Goal: Browse casually: Explore the website without a specific task or goal

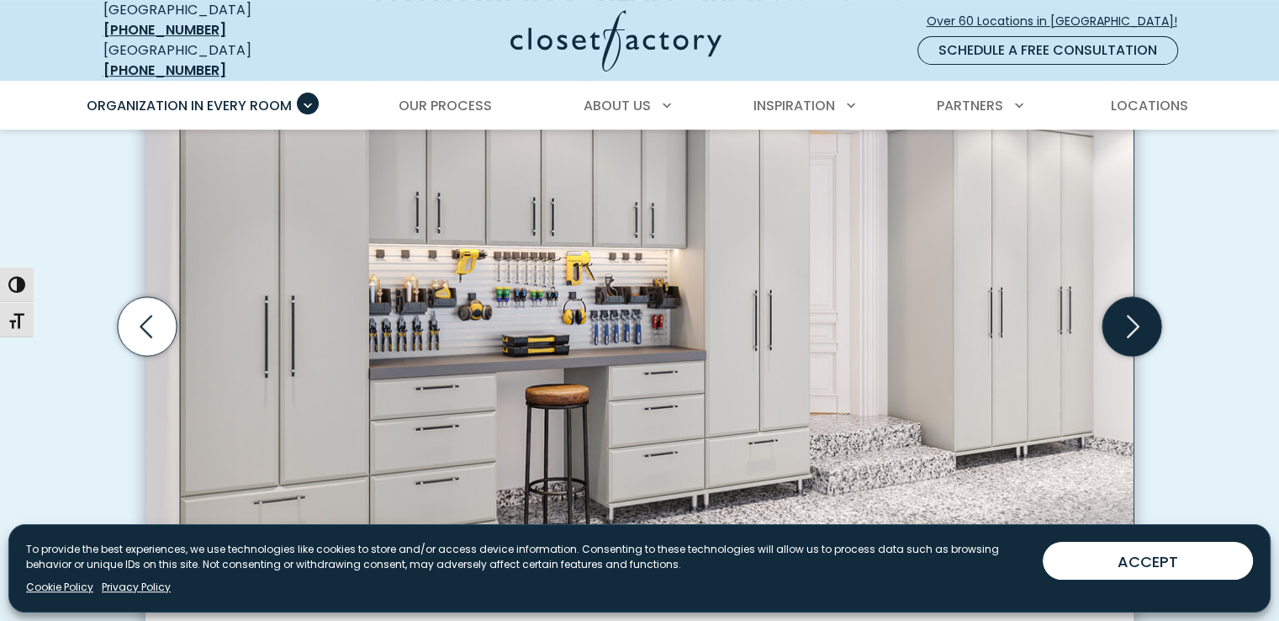
click at [1135, 333] on icon "Next slide" at bounding box center [1131, 326] width 59 height 59
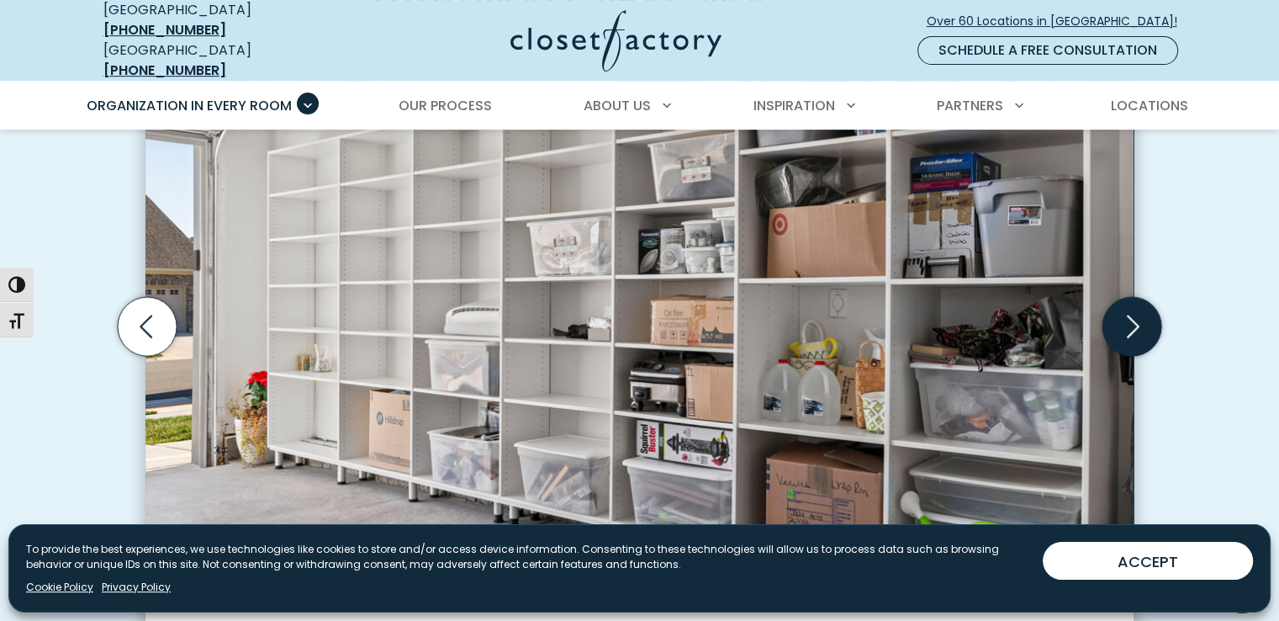
scroll to position [564, 0]
click at [1135, 333] on icon "Next slide" at bounding box center [1131, 327] width 59 height 59
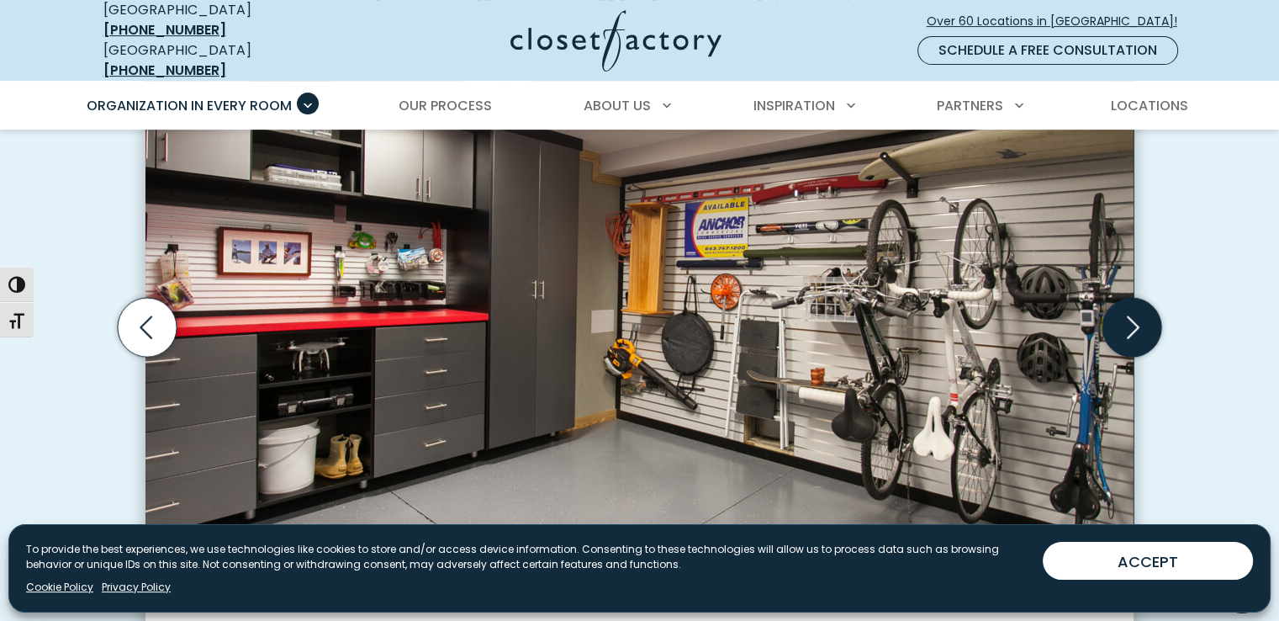
click at [1135, 333] on icon "Next slide" at bounding box center [1131, 327] width 59 height 59
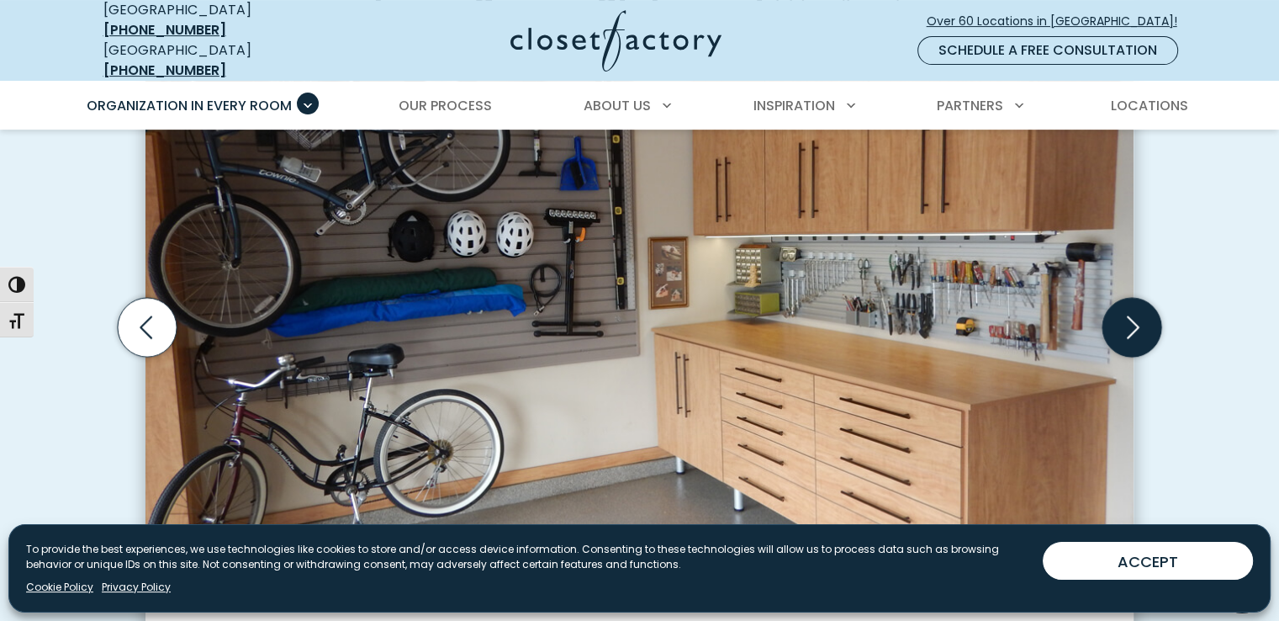
click at [1135, 333] on icon "Next slide" at bounding box center [1131, 327] width 59 height 59
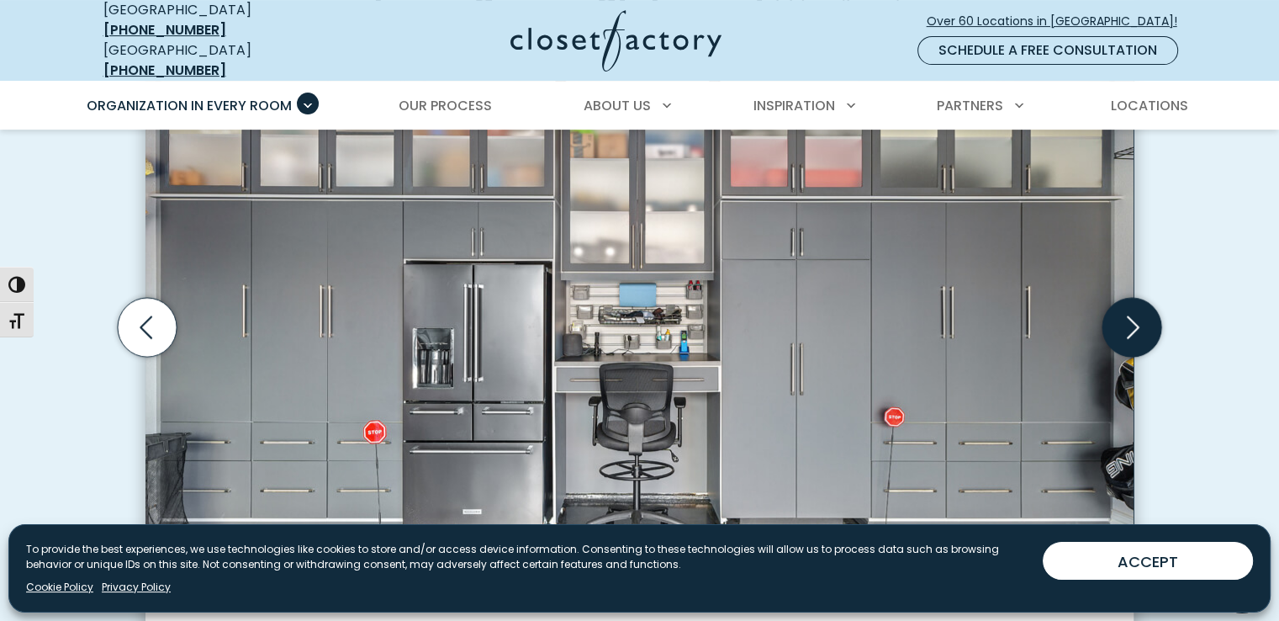
click at [1129, 327] on icon "Next slide" at bounding box center [1131, 327] width 59 height 59
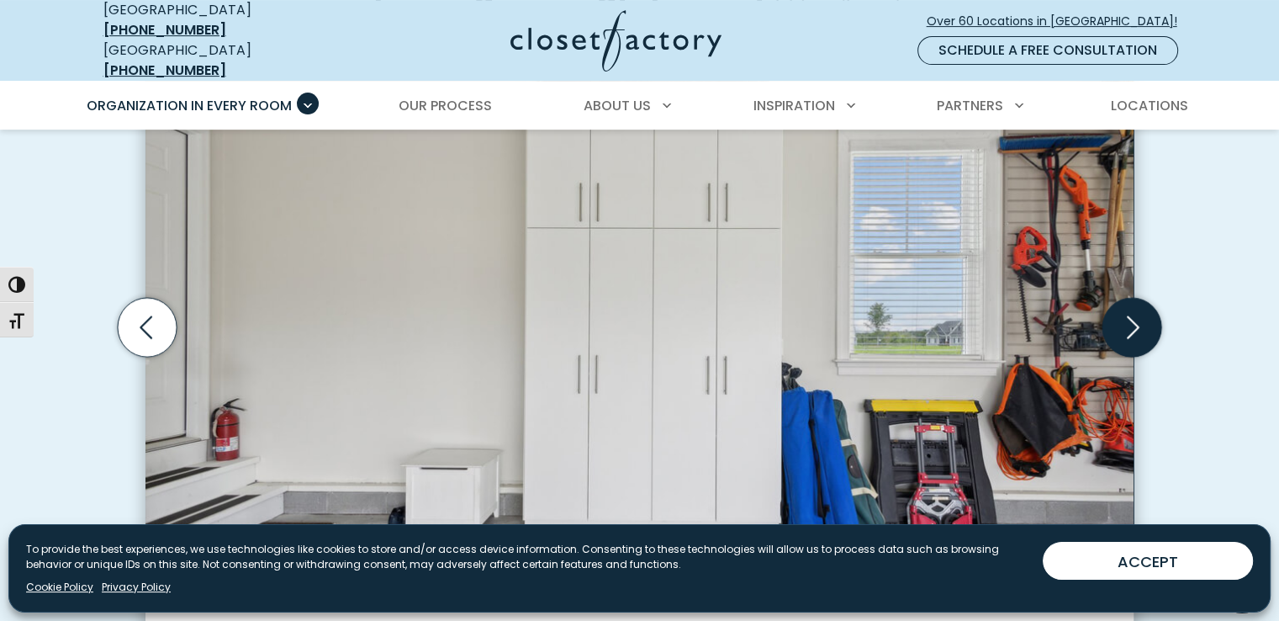
click at [1129, 327] on icon "Next slide" at bounding box center [1131, 327] width 59 height 59
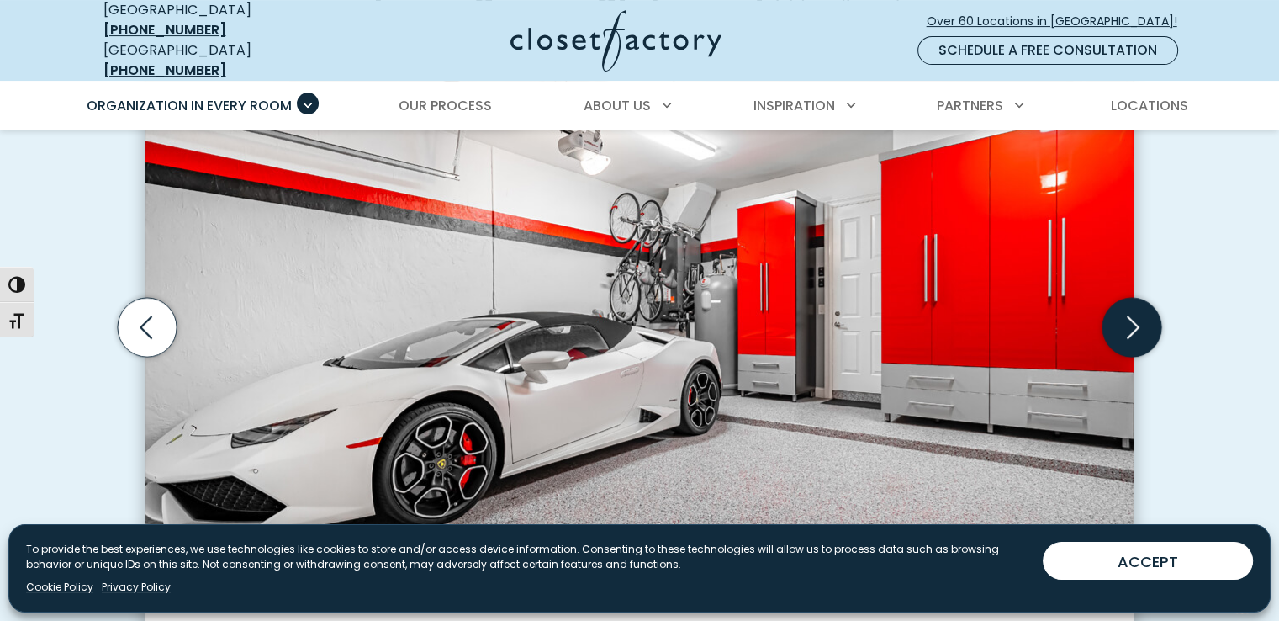
click at [1129, 327] on icon "Next slide" at bounding box center [1131, 327] width 59 height 59
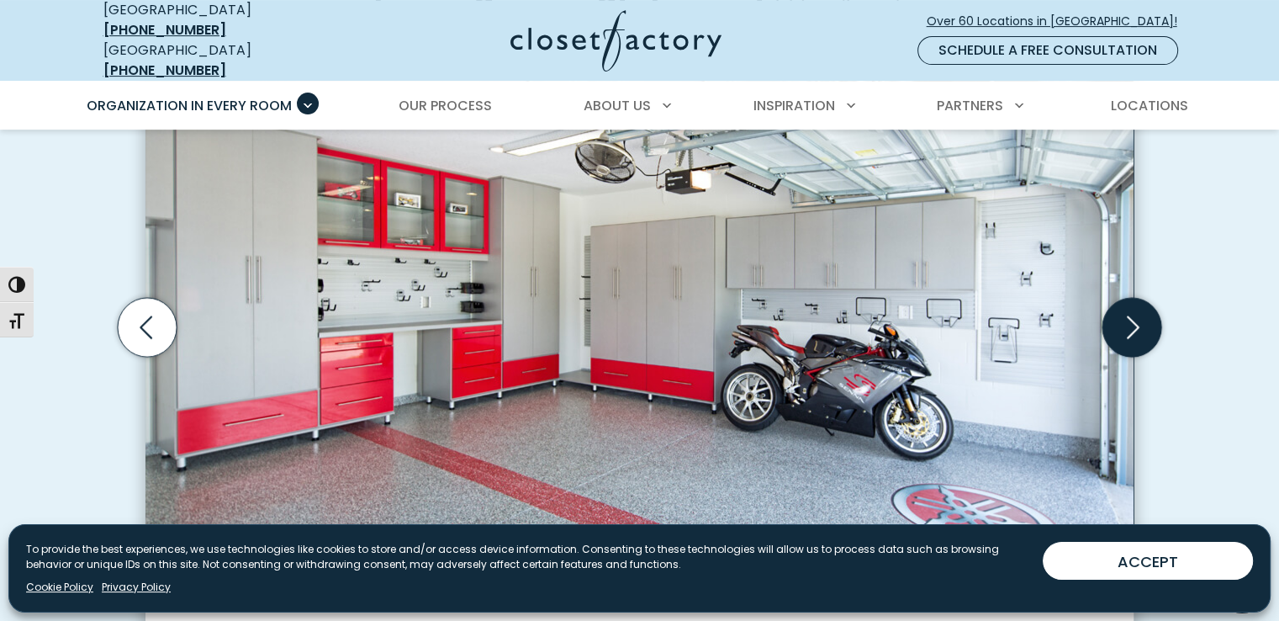
click at [1129, 327] on icon "Next slide" at bounding box center [1131, 327] width 59 height 59
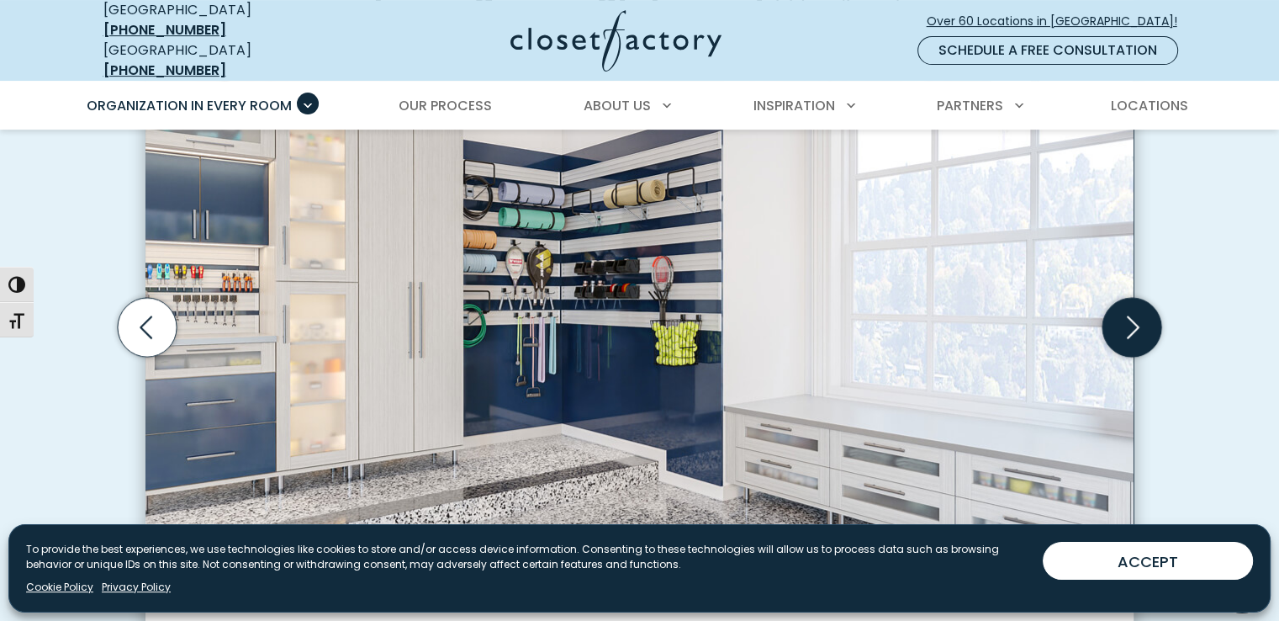
click at [1129, 327] on icon "Next slide" at bounding box center [1131, 327] width 59 height 59
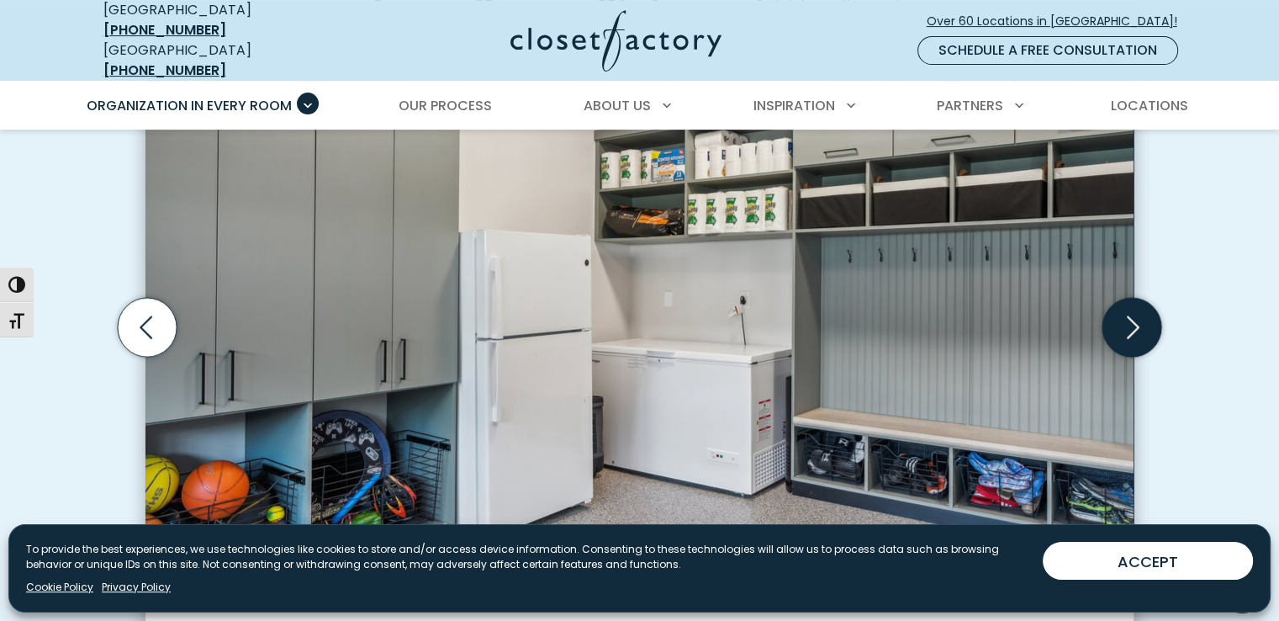
click at [1129, 327] on icon "Next slide" at bounding box center [1131, 327] width 59 height 59
